Goal: Task Accomplishment & Management: Manage account settings

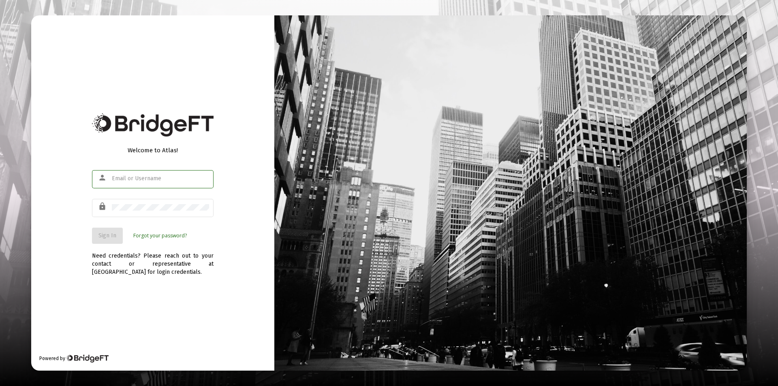
type input "[PERSON_NAME][EMAIL_ADDRESS][DOMAIN_NAME]"
click at [174, 296] on div "Welcome to Atlas! person [PERSON_NAME][EMAIL_ADDRESS][DOMAIN_NAME] lock Sign In…" at bounding box center [152, 192] width 243 height 355
drag, startPoint x: 174, startPoint y: 296, endPoint x: 131, endPoint y: 263, distance: 54.3
click at [173, 296] on div "Welcome to Atlas! person [PERSON_NAME][EMAIL_ADDRESS][DOMAIN_NAME] lock Sign In…" at bounding box center [152, 192] width 243 height 355
click at [113, 232] on span "Sign In" at bounding box center [107, 235] width 18 height 7
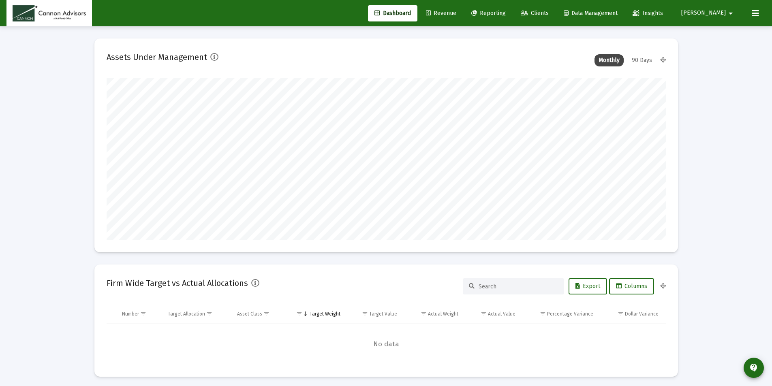
scroll to position [162, 301]
type input "[DATE]"
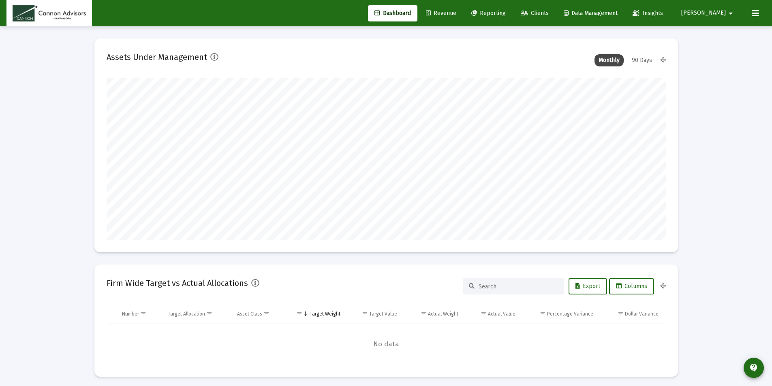
click at [456, 14] on span "Revenue" at bounding box center [441, 13] width 30 height 7
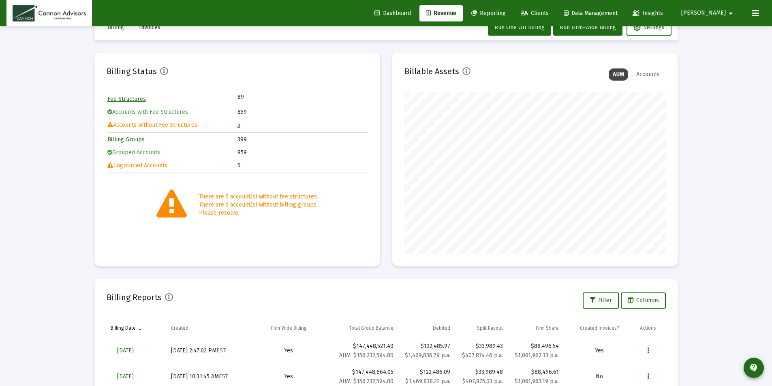
scroll to position [153, 0]
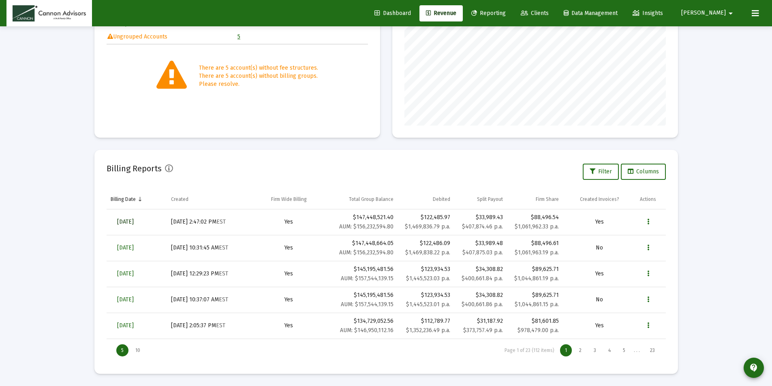
click at [132, 221] on span "[DATE]" at bounding box center [125, 221] width 17 height 7
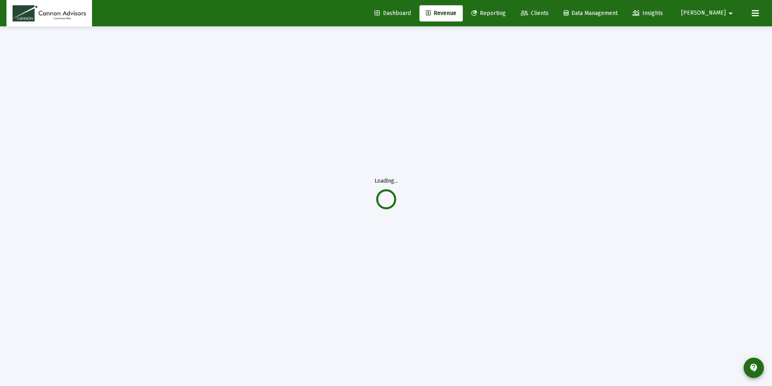
scroll to position [26, 0]
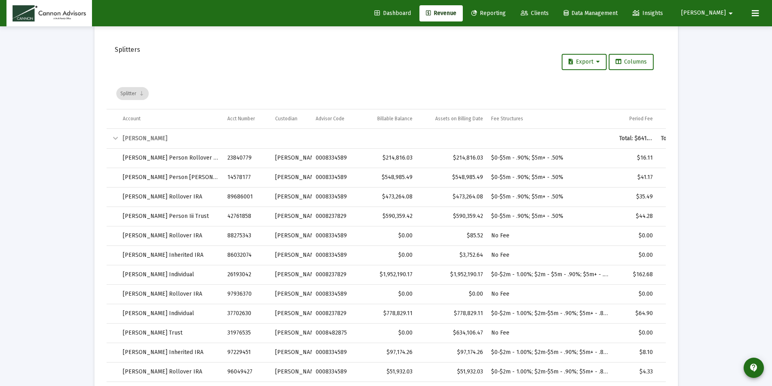
scroll to position [1101, 0]
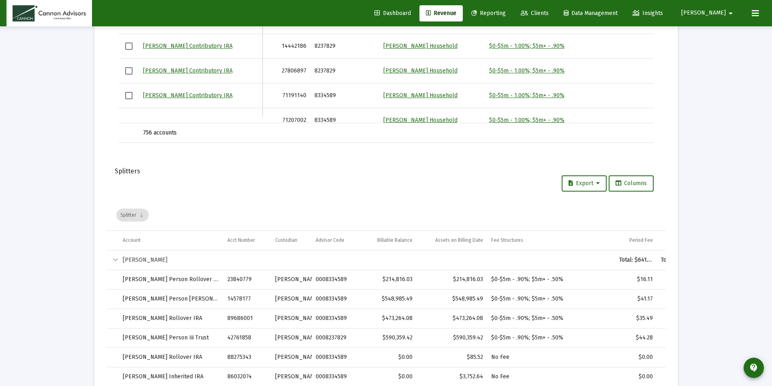
click at [140, 216] on span "Data grid toolbar" at bounding box center [142, 215] width 6 height 6
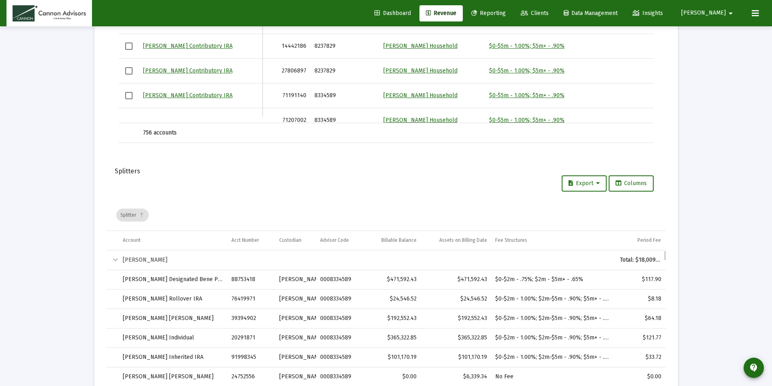
click at [114, 259] on div "Collapse" at bounding box center [116, 260] width 10 height 10
click at [115, 260] on div "Collapse" at bounding box center [116, 260] width 10 height 10
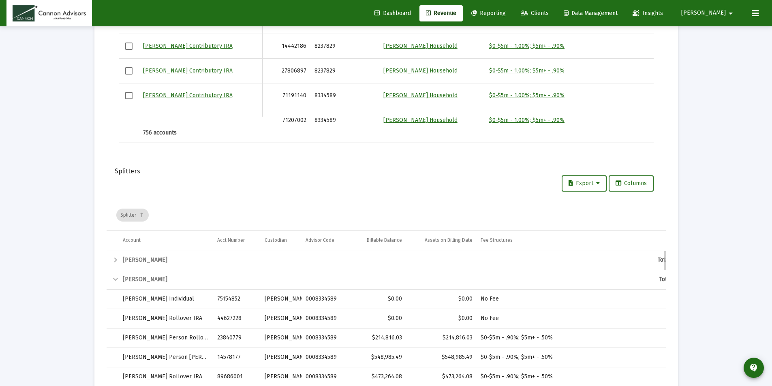
click at [114, 279] on div "Collapse" at bounding box center [116, 280] width 10 height 10
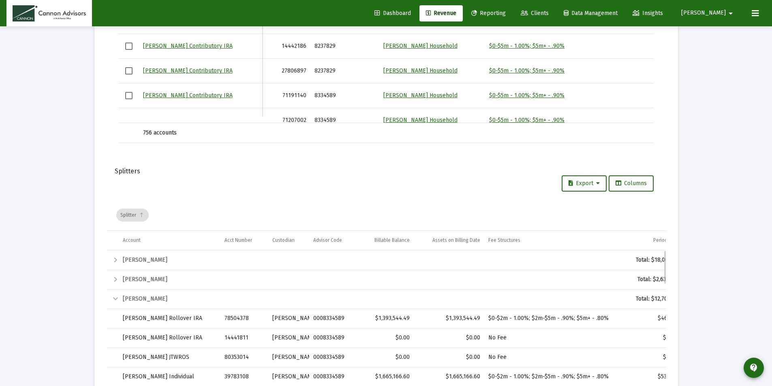
click at [115, 299] on div "Collapse" at bounding box center [116, 299] width 10 height 10
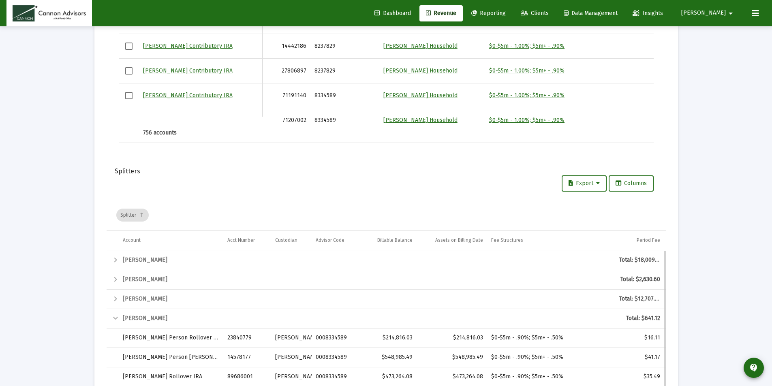
click at [115, 319] on div "Collapse" at bounding box center [116, 319] width 10 height 10
